Goal: Task Accomplishment & Management: Use online tool/utility

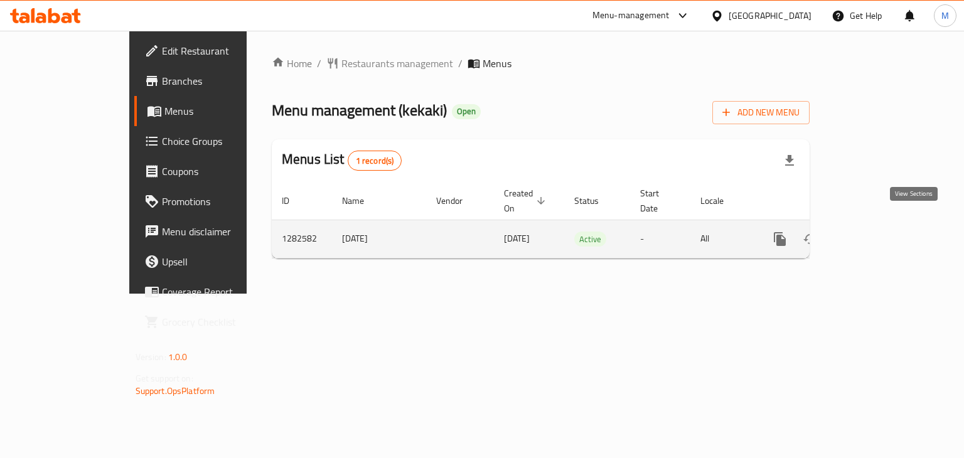
click at [885, 229] on link "enhanced table" at bounding box center [870, 239] width 30 height 30
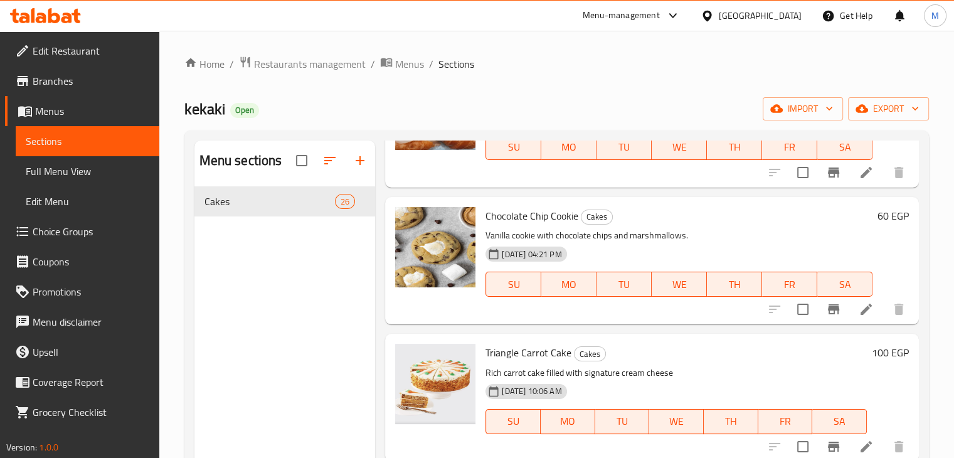
scroll to position [176, 0]
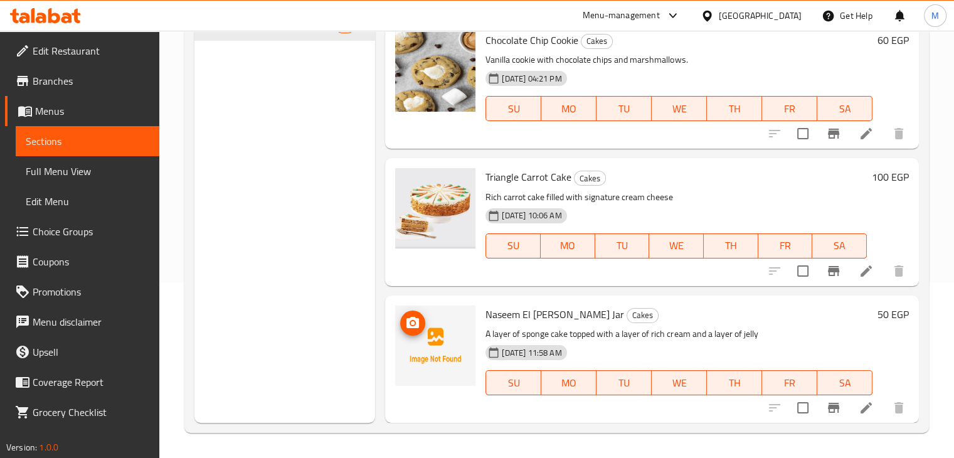
click at [406, 327] on icon "upload picture" at bounding box center [412, 323] width 15 height 15
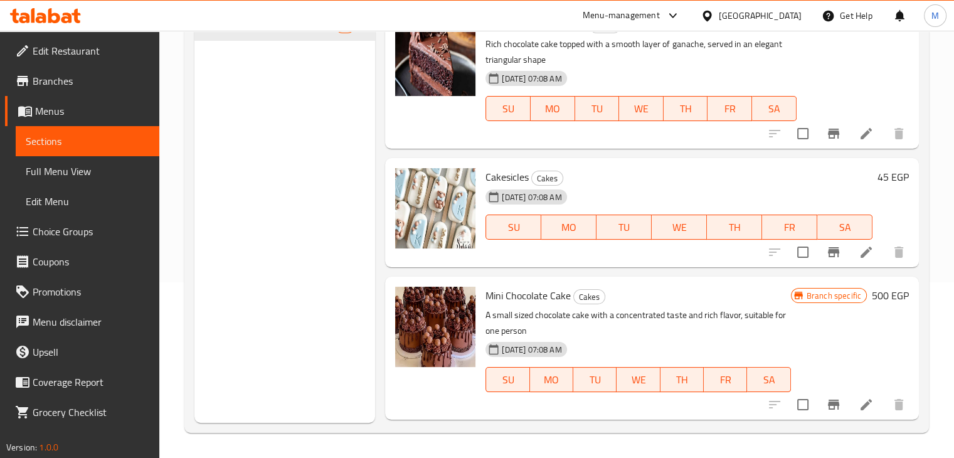
scroll to position [0, 0]
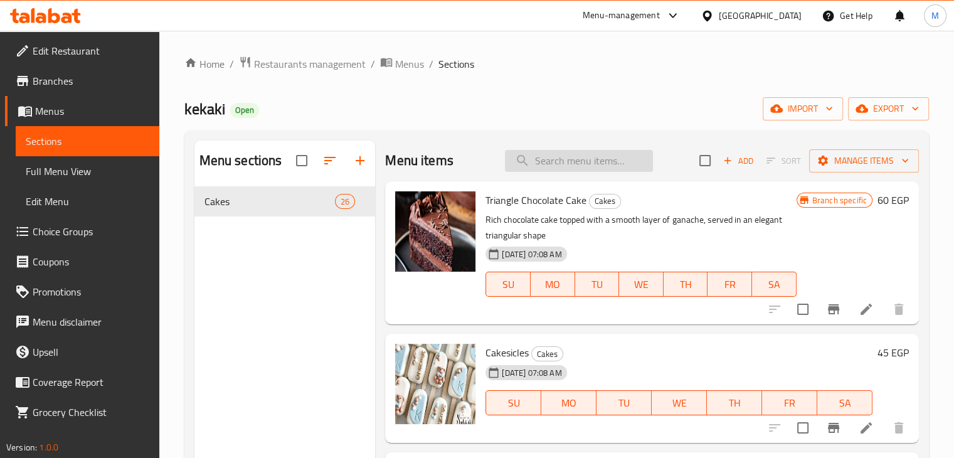
click at [591, 158] on input "search" at bounding box center [579, 161] width 148 height 22
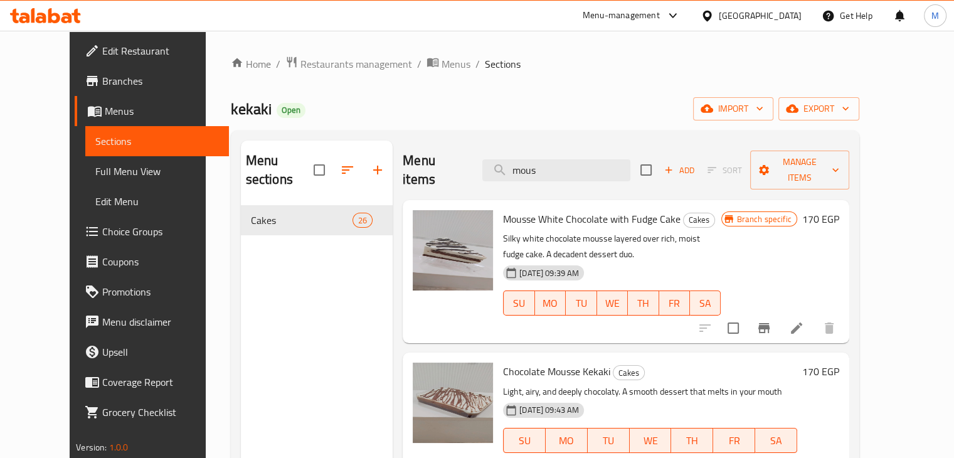
scroll to position [176, 0]
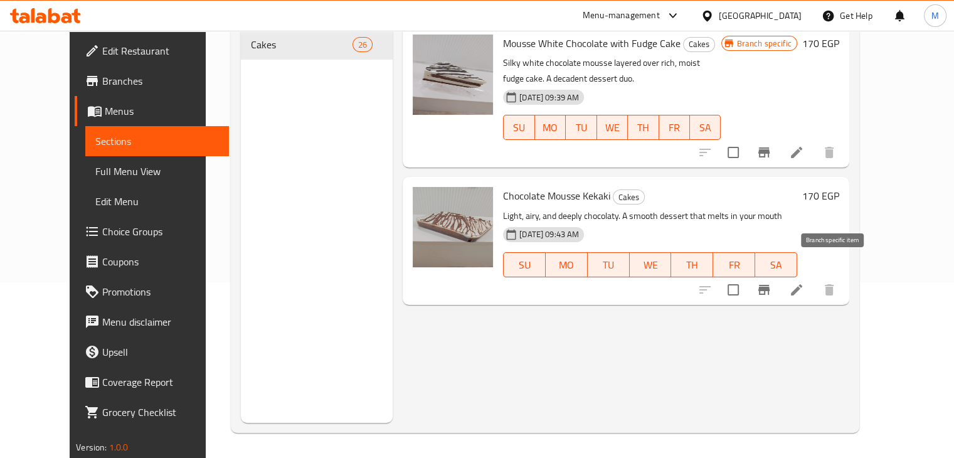
type input "mous"
click at [779, 282] on button "Branch-specific-item" at bounding box center [764, 290] width 30 height 30
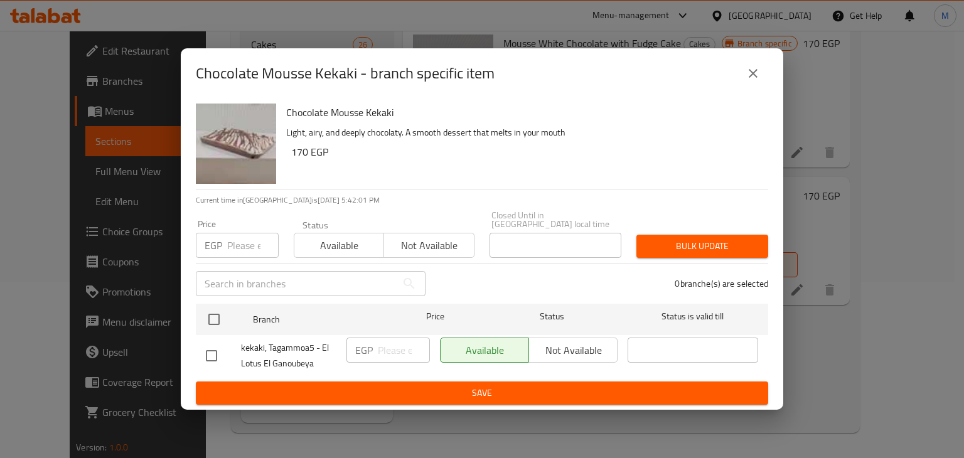
click at [768, 78] on div "Chocolate Mousse Kekaki - branch specific item" at bounding box center [482, 73] width 602 height 50
click at [752, 77] on icon "close" at bounding box center [752, 73] width 9 height 9
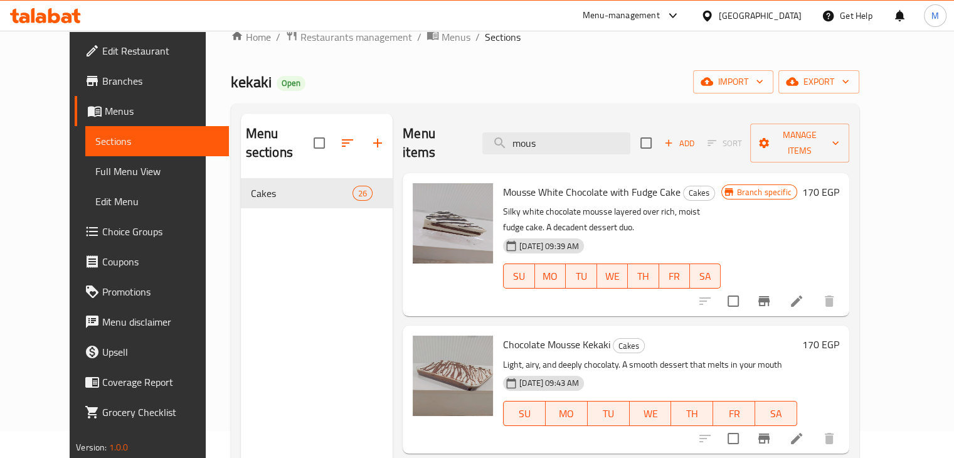
scroll to position [23, 0]
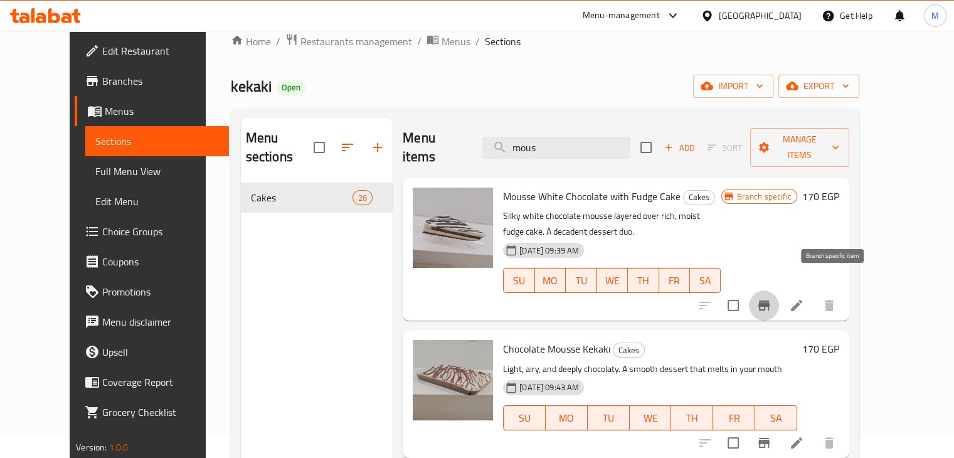
click at [770, 300] on icon "Branch-specific-item" at bounding box center [763, 305] width 11 height 10
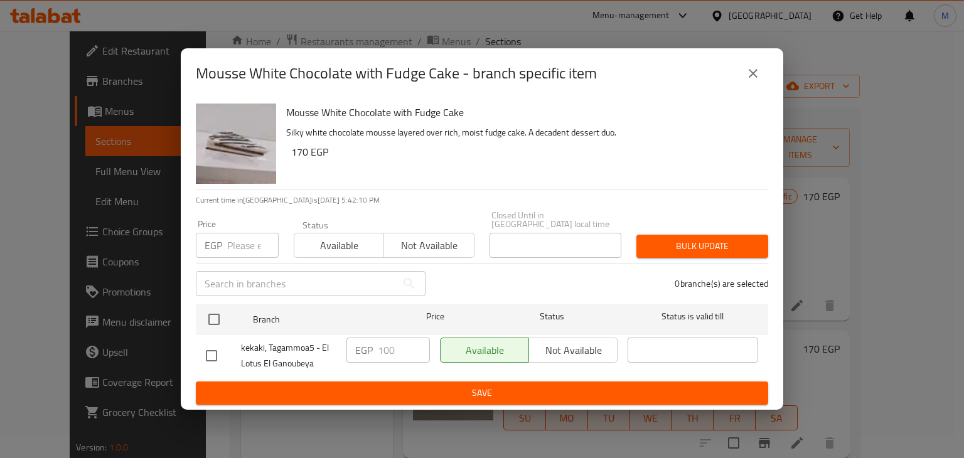
click at [231, 248] on input "number" at bounding box center [252, 245] width 51 height 25
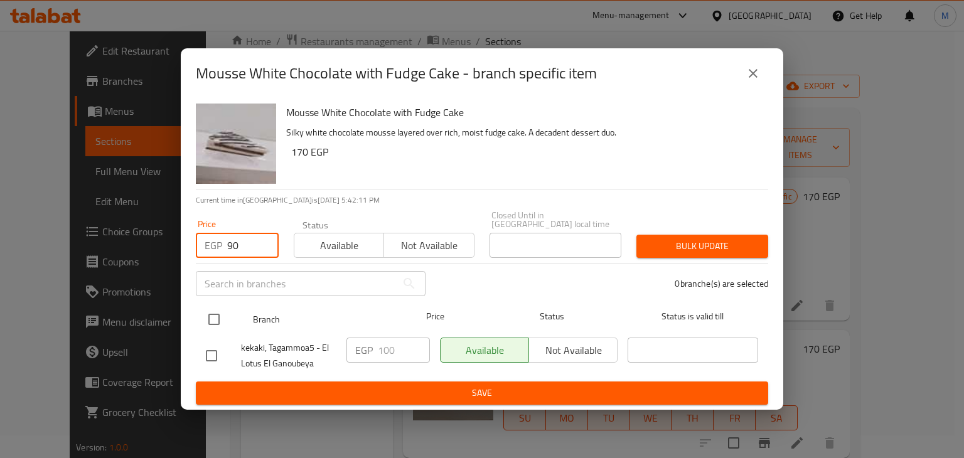
type input "90"
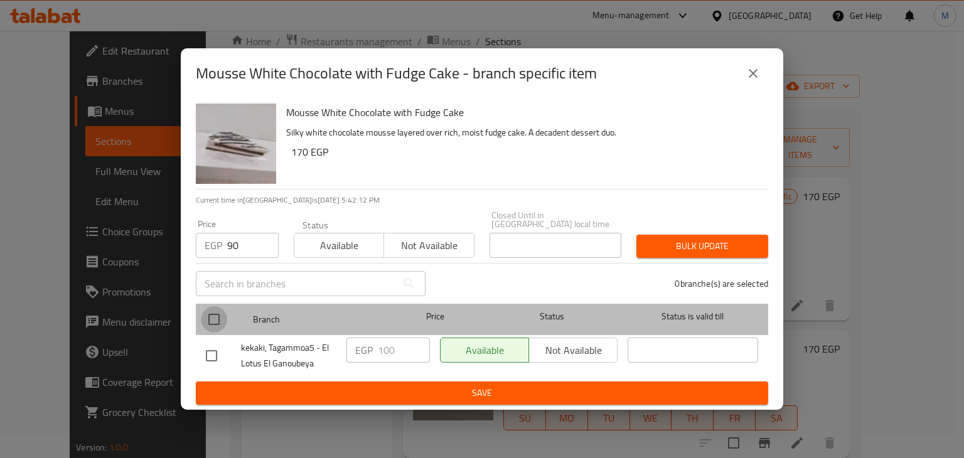
click at [211, 307] on input "checkbox" at bounding box center [214, 319] width 26 height 26
checkbox input "true"
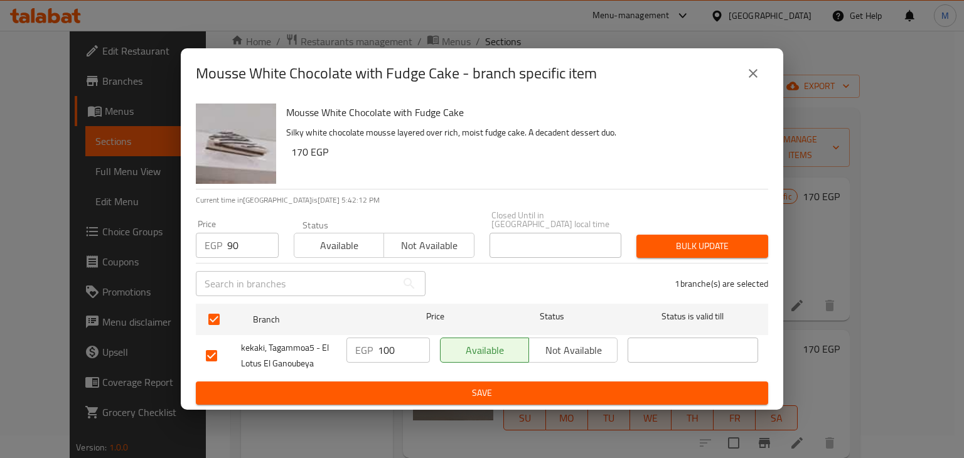
click at [339, 237] on span "Available" at bounding box center [339, 246] width 80 height 18
click at [728, 241] on span "Bulk update" at bounding box center [702, 246] width 112 height 16
